Goal: Task Accomplishment & Management: Use online tool/utility

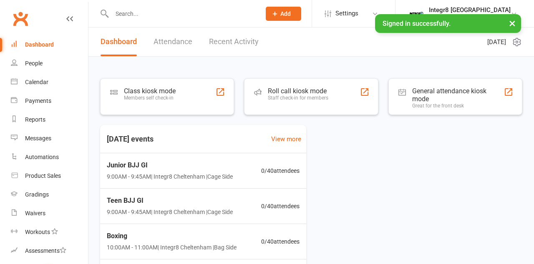
click at [220, 96] on div at bounding box center [220, 92] width 10 height 10
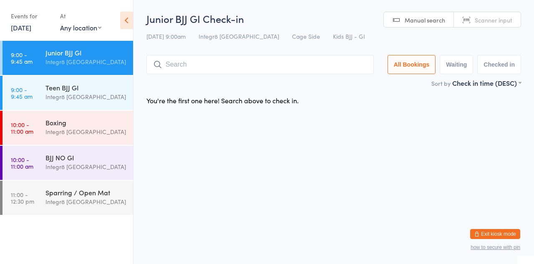
click at [168, 63] on input "search" at bounding box center [259, 64] width 227 height 19
type input "R"
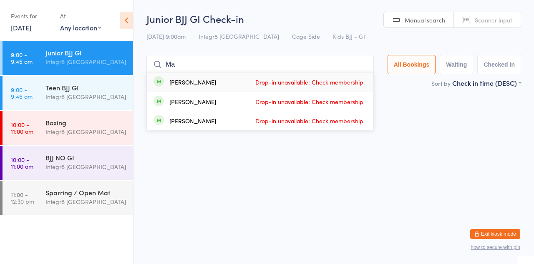
type input "M"
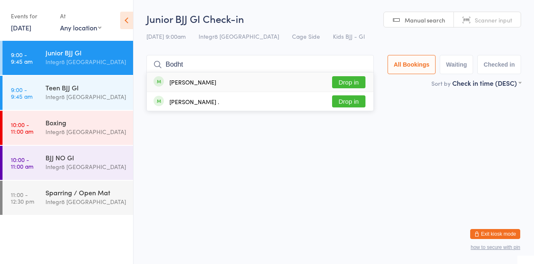
type input "Bodht"
click at [353, 85] on button "Drop in" at bounding box center [348, 82] width 33 height 12
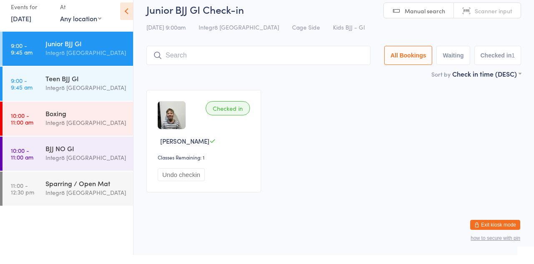
click at [167, 123] on img at bounding box center [172, 124] width 28 height 28
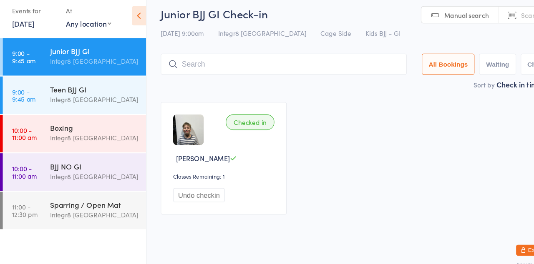
click at [90, 165] on div "Integr8 [GEOGRAPHIC_DATA]" at bounding box center [85, 167] width 80 height 10
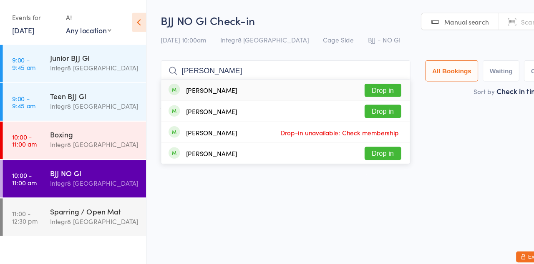
type input "[PERSON_NAME]"
click at [361, 84] on button "Drop in" at bounding box center [348, 82] width 33 height 12
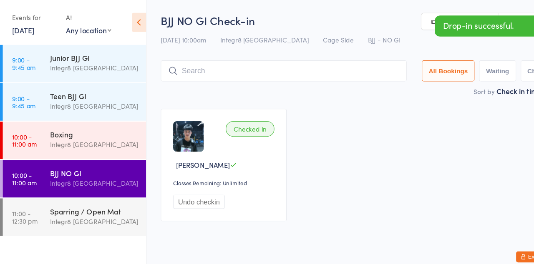
click at [420, 104] on div "Checked in [PERSON_NAME] Tee Classes Remaining: Unlimited Undo checkin" at bounding box center [333, 151] width 389 height 118
click at [99, 203] on div "Integr8 [GEOGRAPHIC_DATA]" at bounding box center [85, 202] width 80 height 10
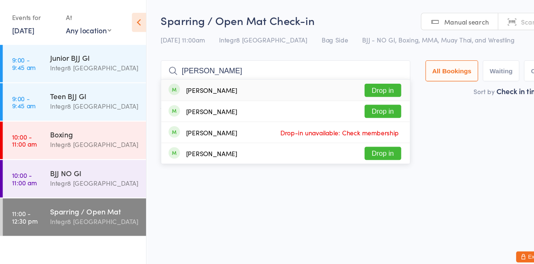
type input "[PERSON_NAME]"
click at [364, 83] on button "Drop in" at bounding box center [348, 82] width 33 height 12
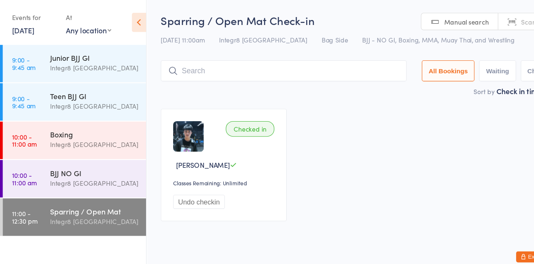
click at [70, 163] on div "Integr8 [GEOGRAPHIC_DATA]" at bounding box center [85, 167] width 80 height 10
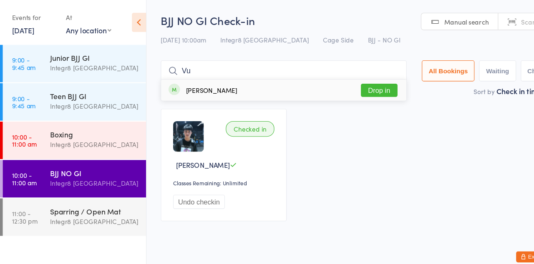
type input "Vu"
click at [347, 85] on button "Drop in" at bounding box center [345, 82] width 33 height 12
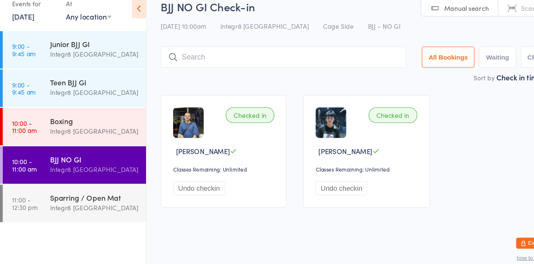
click at [28, 225] on ul "9:00 - 9:45 am Junior BJJ GI Integr8 [GEOGRAPHIC_DATA] 9:00 - 9:45 am Teen BJJ …" at bounding box center [66, 152] width 133 height 223
click at [345, 116] on div "Checked in" at bounding box center [358, 117] width 44 height 14
click at [359, 128] on div "Checked in [PERSON_NAME] Tee Classes Remaining: Unlimited Undo checkin" at bounding box center [333, 150] width 115 height 103
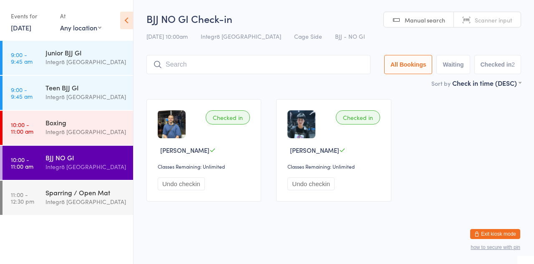
click at [310, 63] on input "search" at bounding box center [258, 64] width 224 height 19
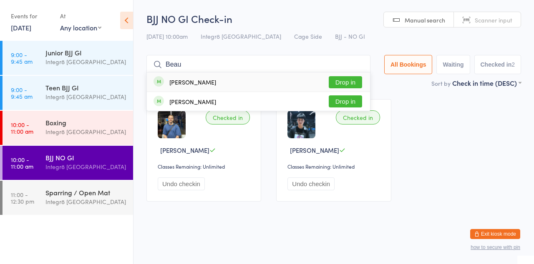
type input "Beau"
click at [352, 85] on button "Drop in" at bounding box center [345, 82] width 33 height 12
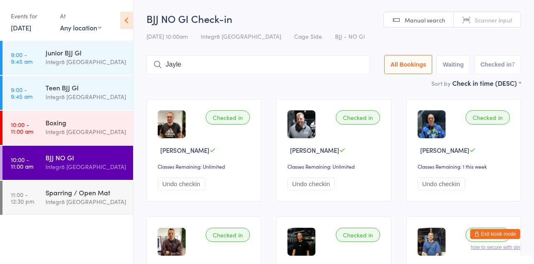
type input "Jaylen"
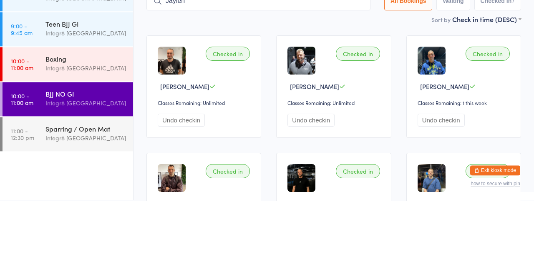
click at [86, 172] on div "BJJ NO GI Integr8 [GEOGRAPHIC_DATA]" at bounding box center [89, 162] width 88 height 33
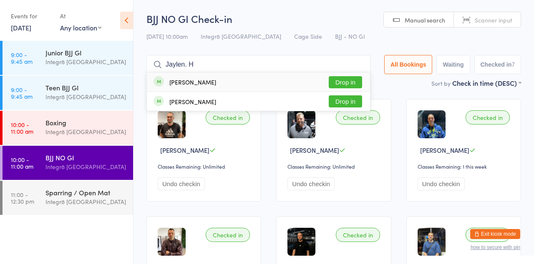
type input "Jaylen. H"
click at [353, 93] on div "[PERSON_NAME] Drop in" at bounding box center [258, 101] width 223 height 19
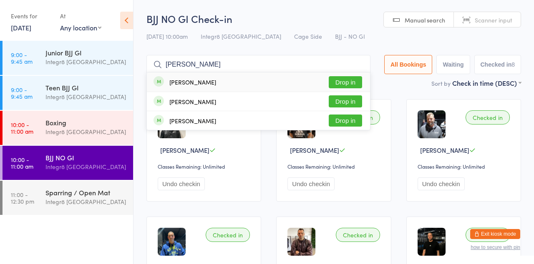
type input "[PERSON_NAME]"
click at [351, 104] on button "Drop in" at bounding box center [345, 101] width 33 height 12
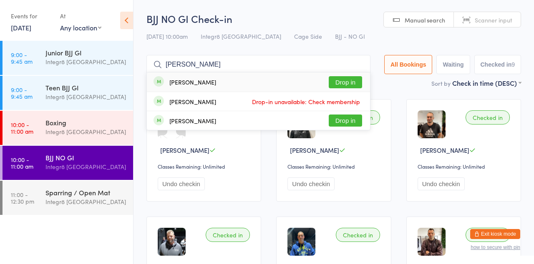
type input "[PERSON_NAME]"
click at [359, 84] on button "Drop in" at bounding box center [345, 82] width 33 height 12
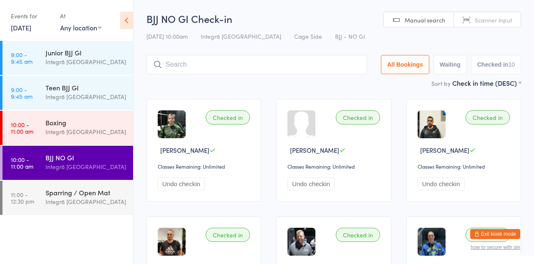
click at [271, 67] on input "search" at bounding box center [256, 64] width 221 height 19
click at [219, 68] on input "search" at bounding box center [256, 64] width 221 height 19
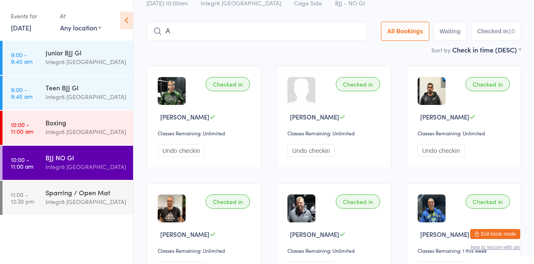
scroll to position [39, 0]
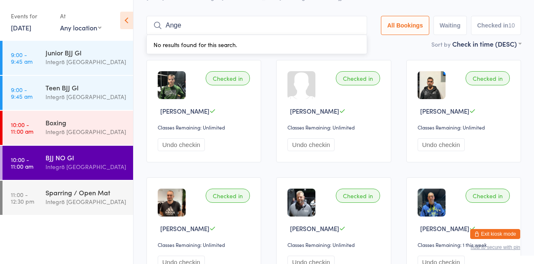
type input "Angel"
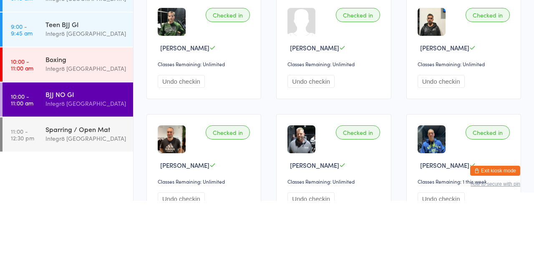
click at [100, 165] on div "Integr8 [GEOGRAPHIC_DATA]" at bounding box center [85, 167] width 80 height 10
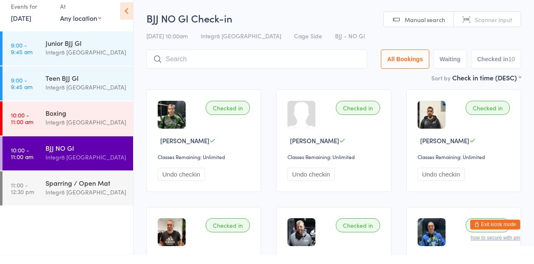
click at [232, 72] on input "search" at bounding box center [256, 68] width 221 height 19
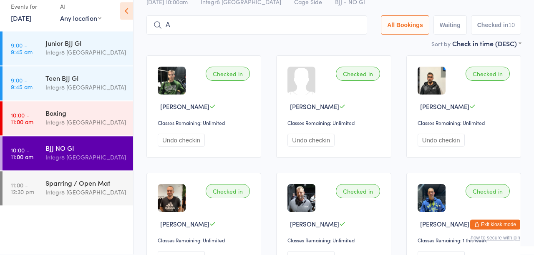
scroll to position [51, 0]
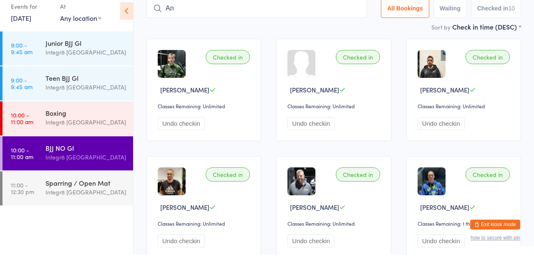
type input "Ang"
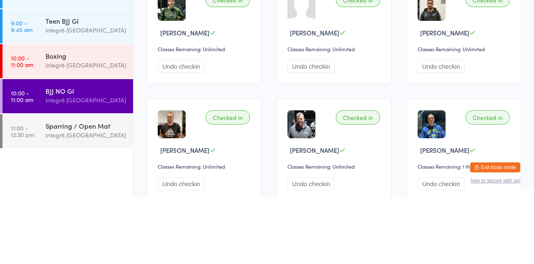
click at [102, 198] on div "Integr8 [GEOGRAPHIC_DATA]" at bounding box center [85, 202] width 80 height 10
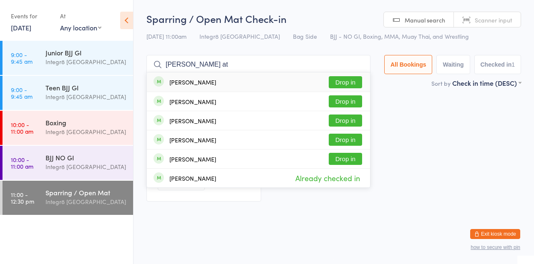
type input "[PERSON_NAME] at"
click at [356, 120] on button "Drop in" at bounding box center [345, 121] width 33 height 12
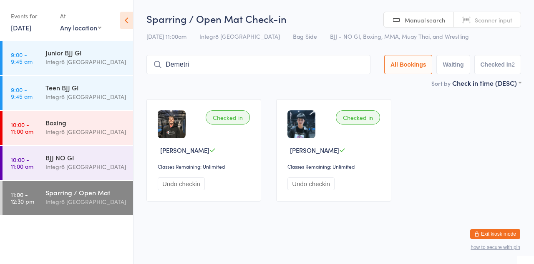
type input "Demetri"
click at [356, 80] on button "Drop in" at bounding box center [345, 82] width 33 height 12
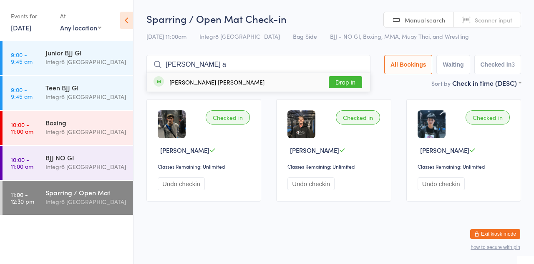
type input "[PERSON_NAME] a"
click at [343, 82] on button "Drop in" at bounding box center [345, 82] width 33 height 12
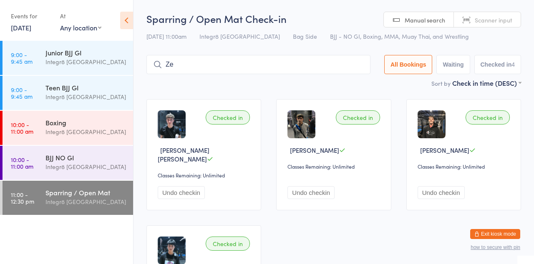
type input "Z"
type input "Seccull"
click at [361, 88] on button "Drop in" at bounding box center [345, 82] width 33 height 12
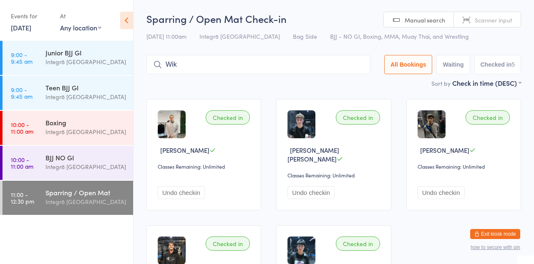
type input "Wik"
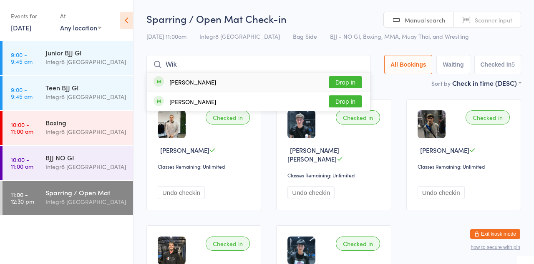
click at [351, 84] on button "Drop in" at bounding box center [345, 82] width 33 height 12
